Goal: Task Accomplishment & Management: Use online tool/utility

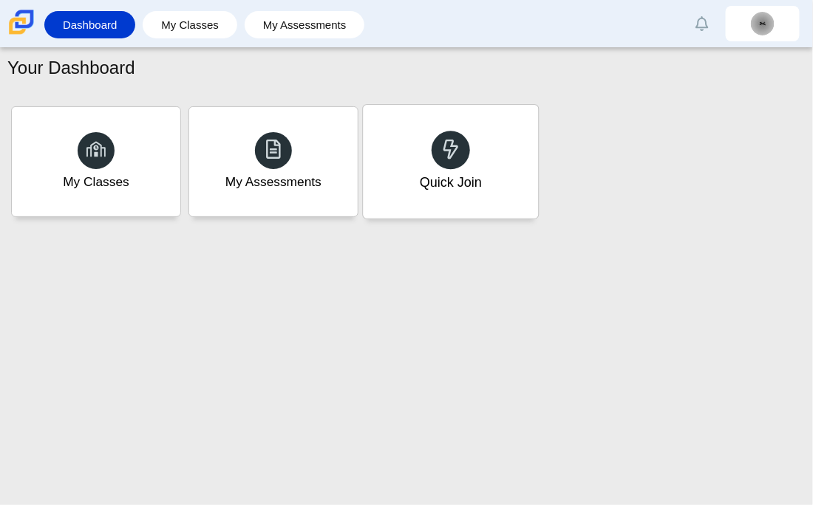
click at [420, 181] on div "Quick Join" at bounding box center [451, 182] width 62 height 19
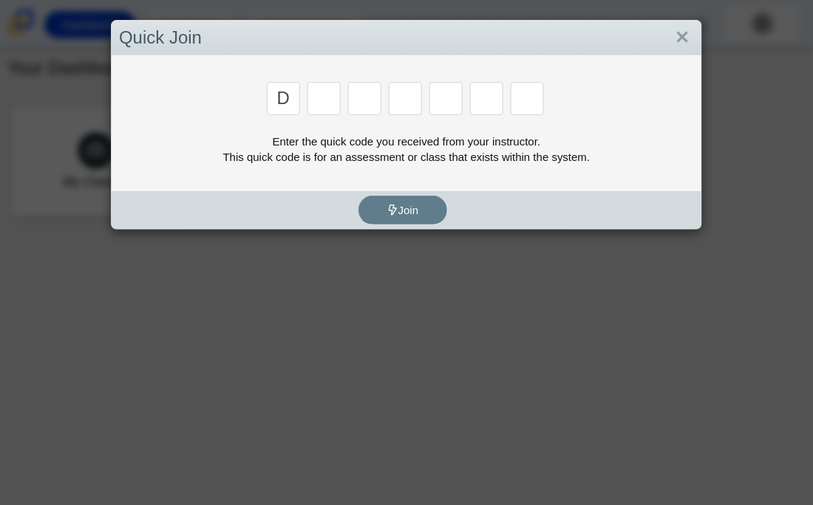
type input "d"
type input "e"
type input "g"
type input "v"
type input "9"
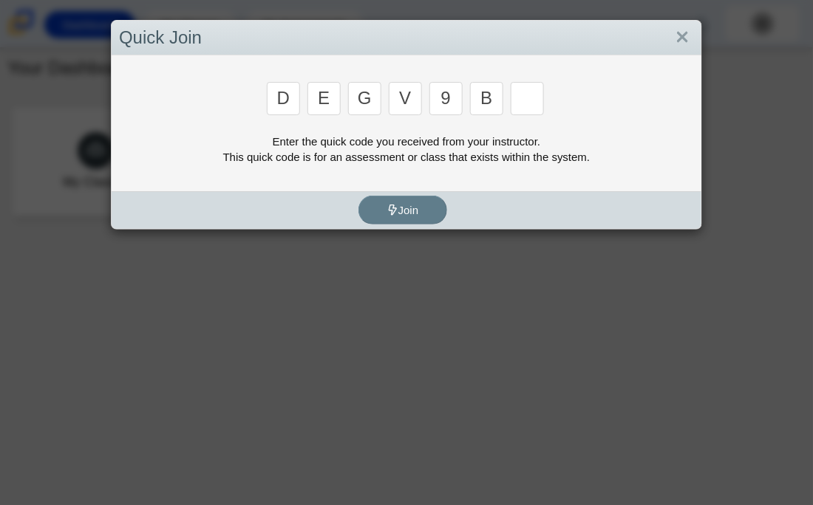
type input "b"
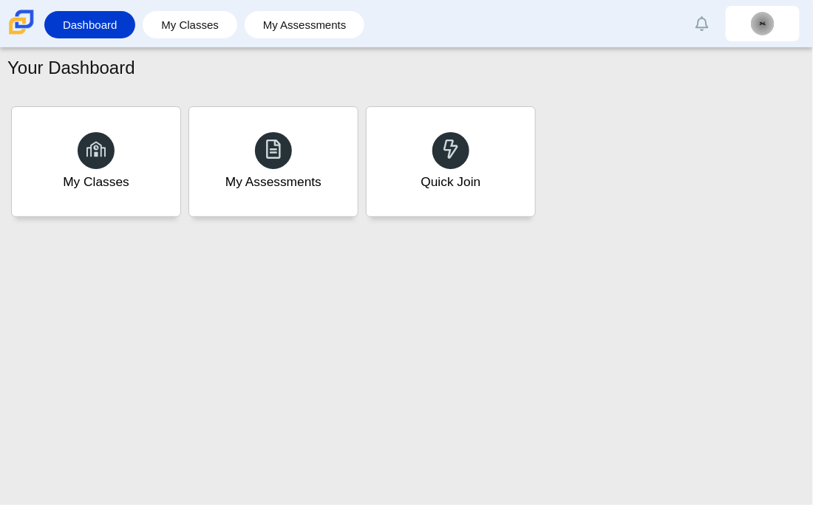
type input "5"
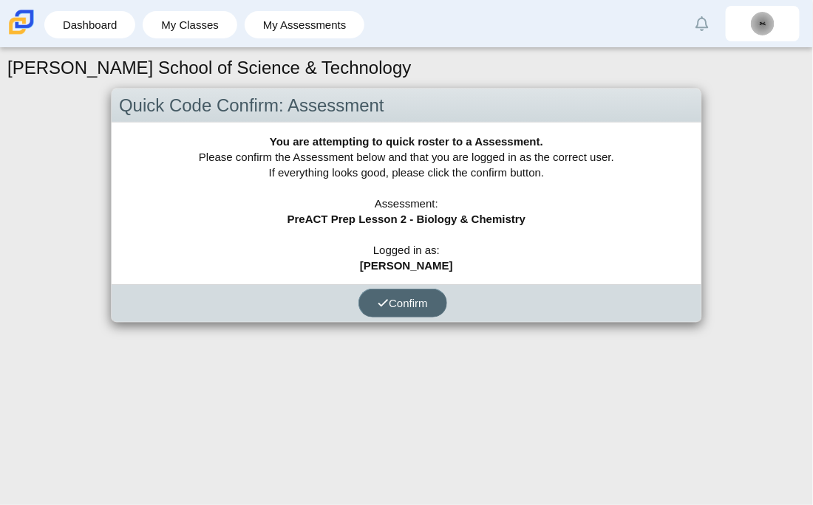
click at [399, 300] on span "Confirm" at bounding box center [402, 303] width 50 height 13
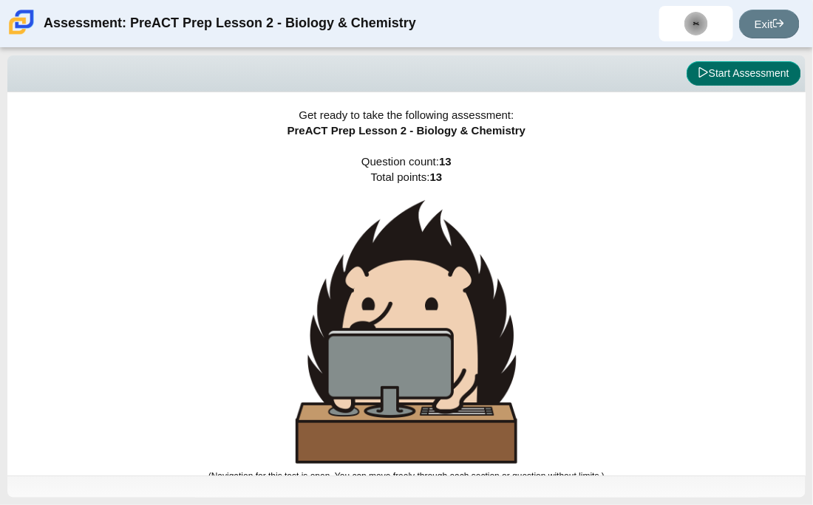
click at [725, 64] on button "Start Assessment" at bounding box center [743, 73] width 114 height 25
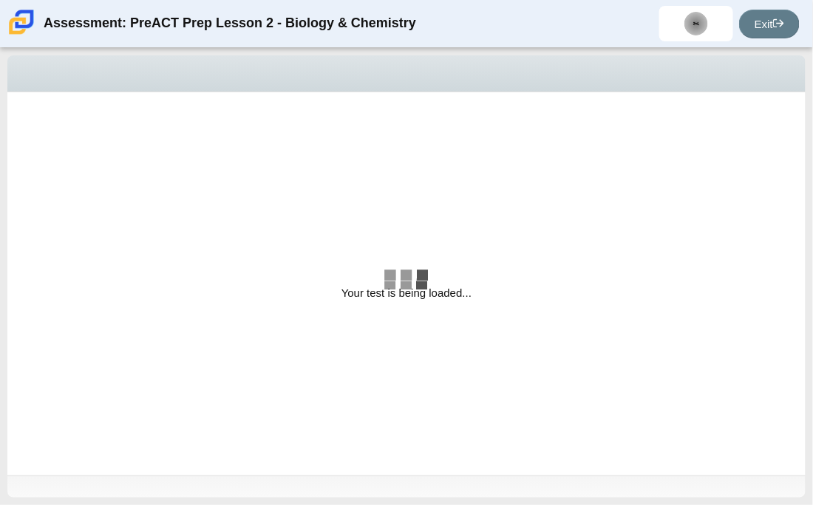
select select "58607607-65e7-4836-9523-ecd11f1865a2"
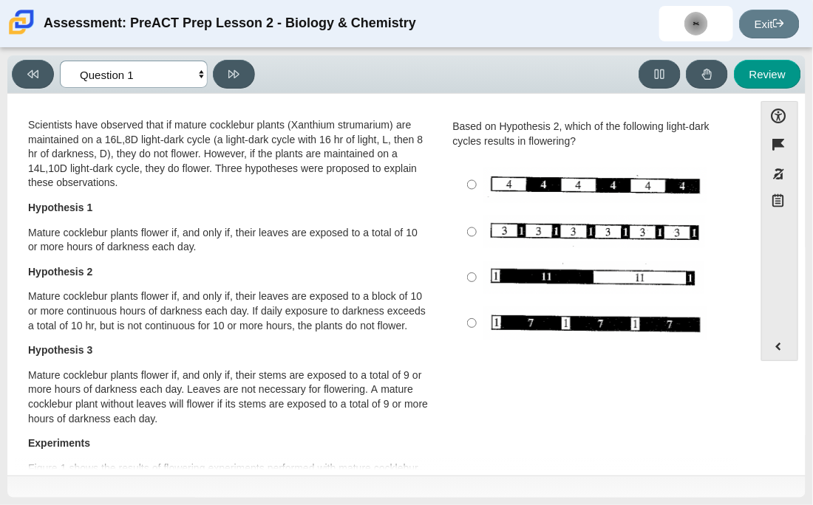
click at [174, 73] on select "Questions Question 1 Question 2 Question 3 Question 4 Question 5 Question 6 Que…" at bounding box center [134, 74] width 148 height 27
